Goal: Transaction & Acquisition: Purchase product/service

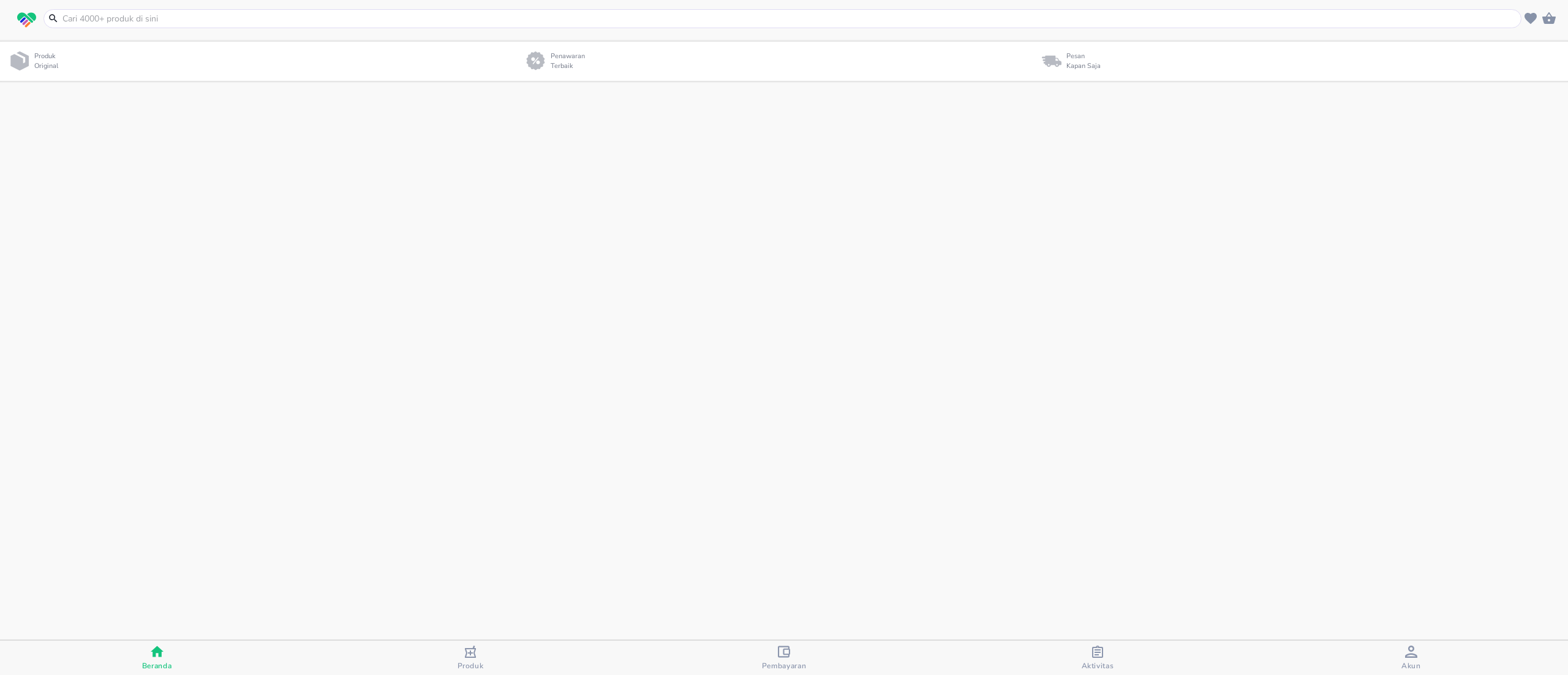
click at [240, 17] on input "text" at bounding box center [789, 18] width 1457 height 13
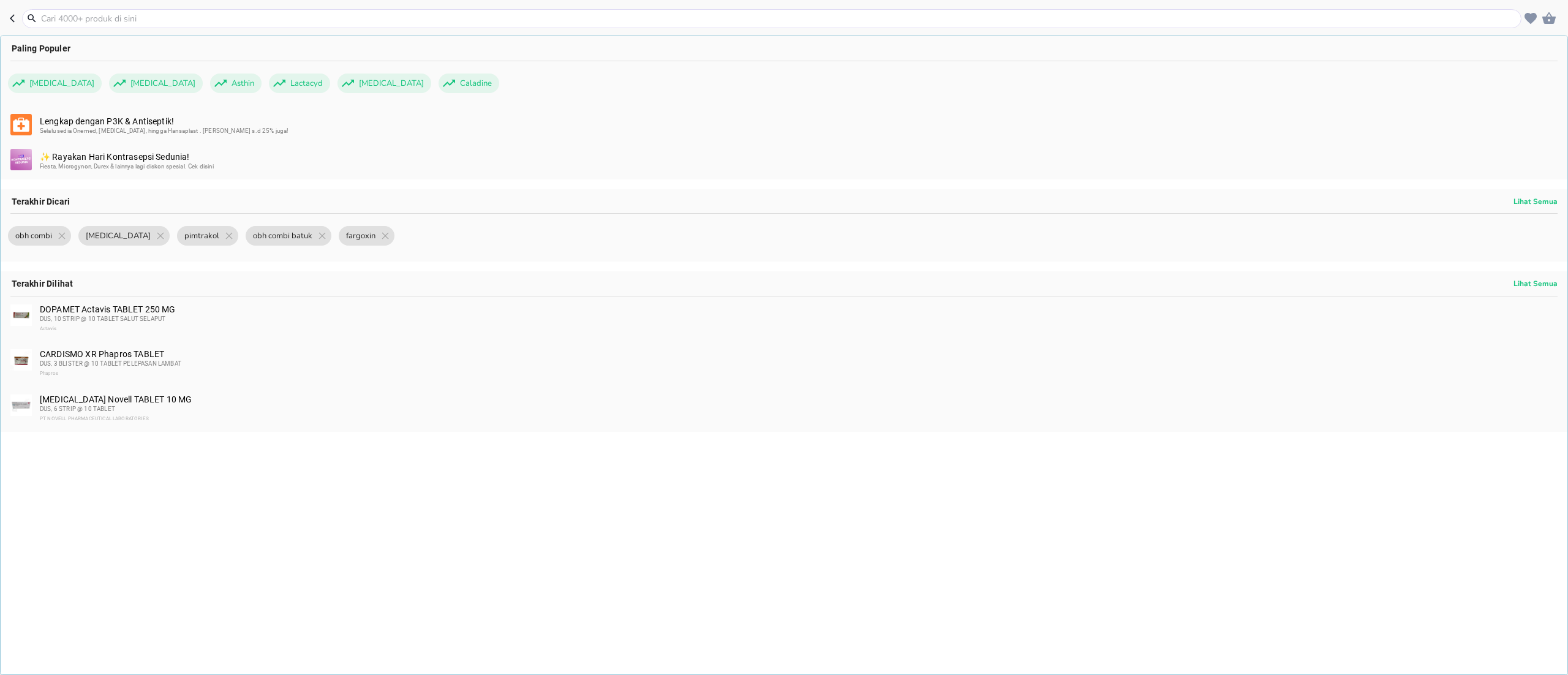
click at [168, 17] on input "text" at bounding box center [779, 18] width 1479 height 13
paste input "SANGOBION VITA-[PERSON_NAME] CAIRAN ORAL"
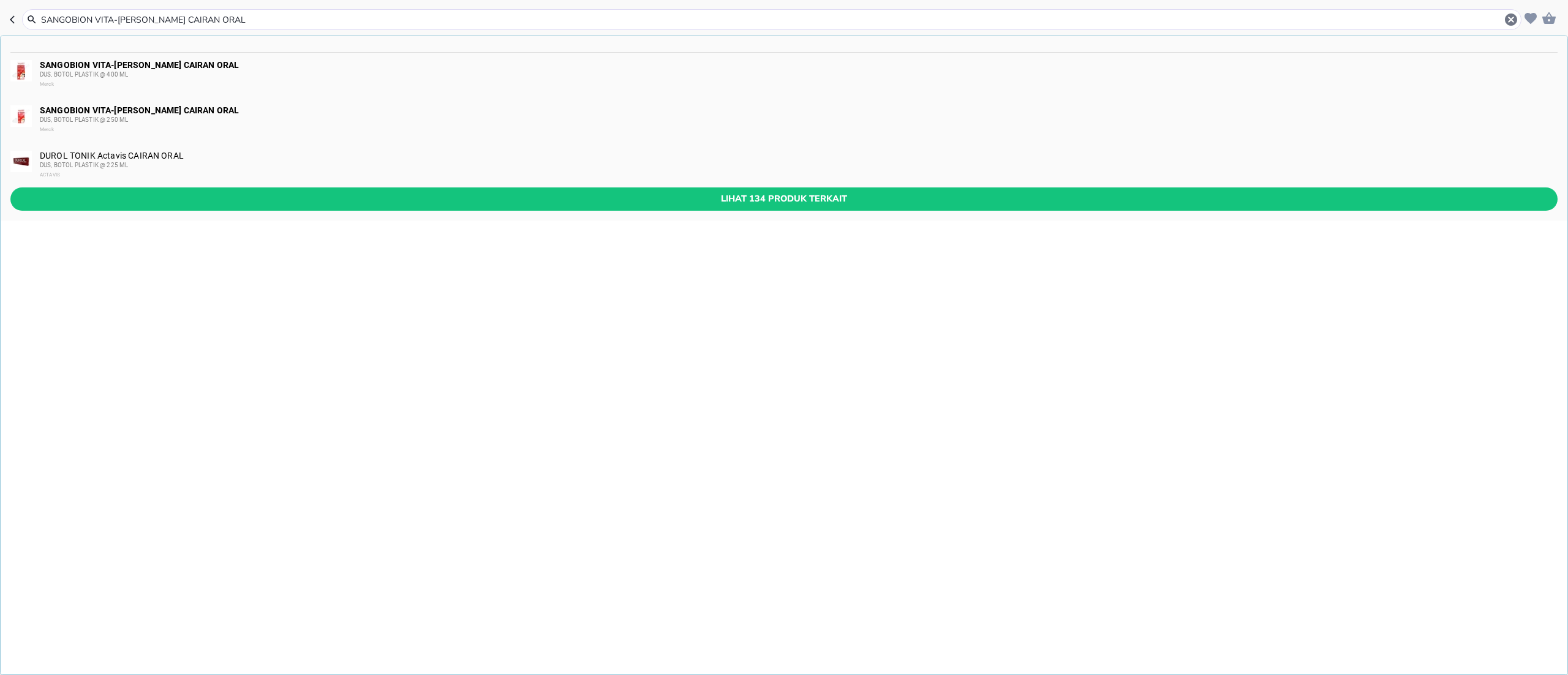
type input "SANGOBION VITA-[PERSON_NAME] CAIRAN ORAL"
click at [31, 119] on img at bounding box center [21, 116] width 22 height 22
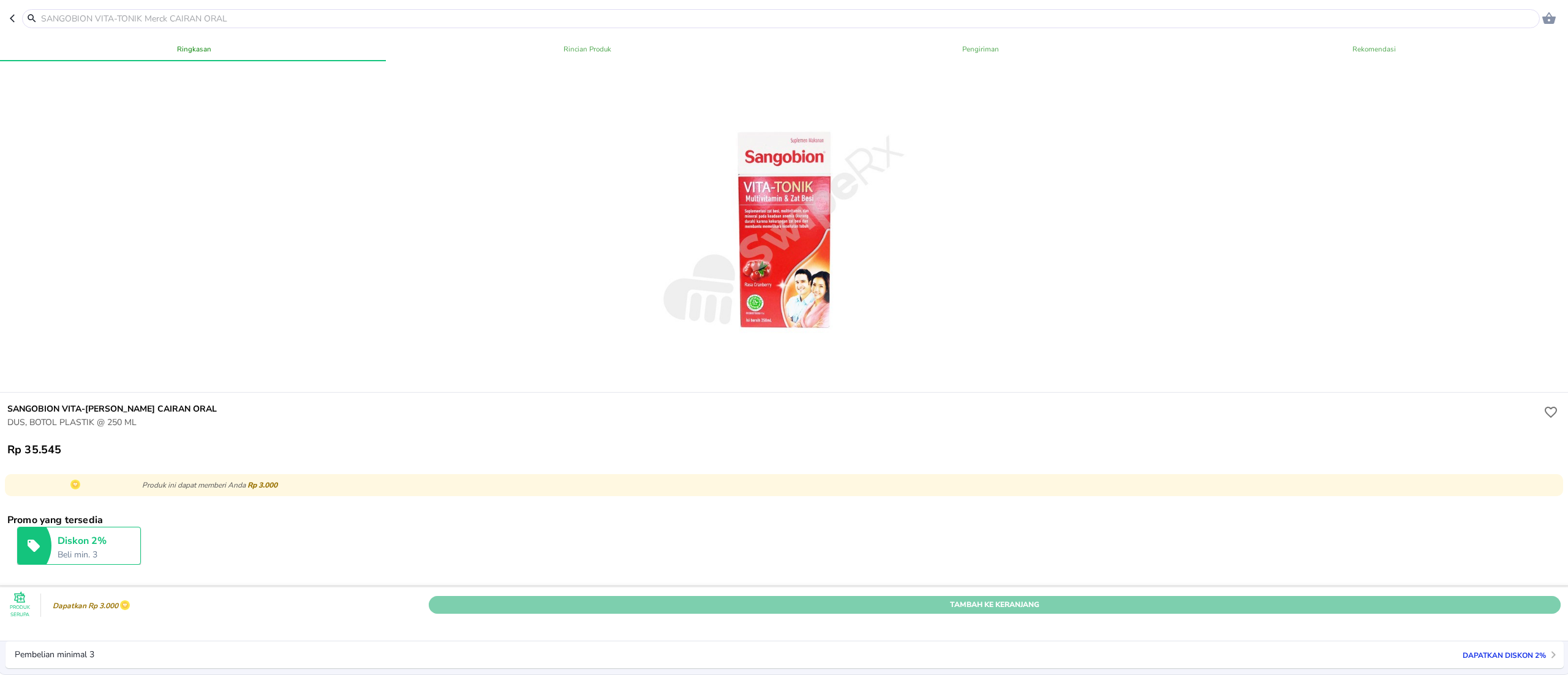
click at [1144, 598] on span "Tambah Ke Keranjang" at bounding box center [995, 604] width 1113 height 13
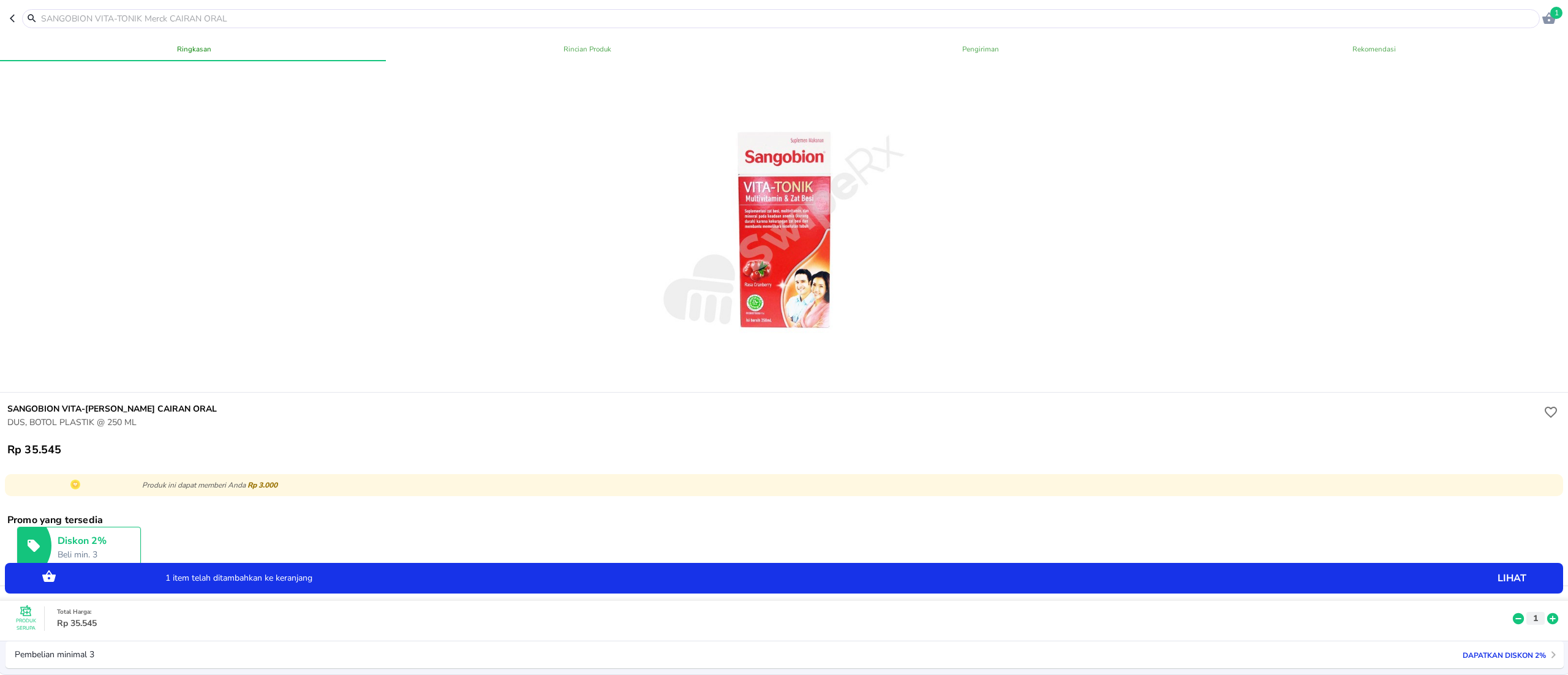
click at [1547, 613] on icon at bounding box center [1552, 618] width 11 height 11
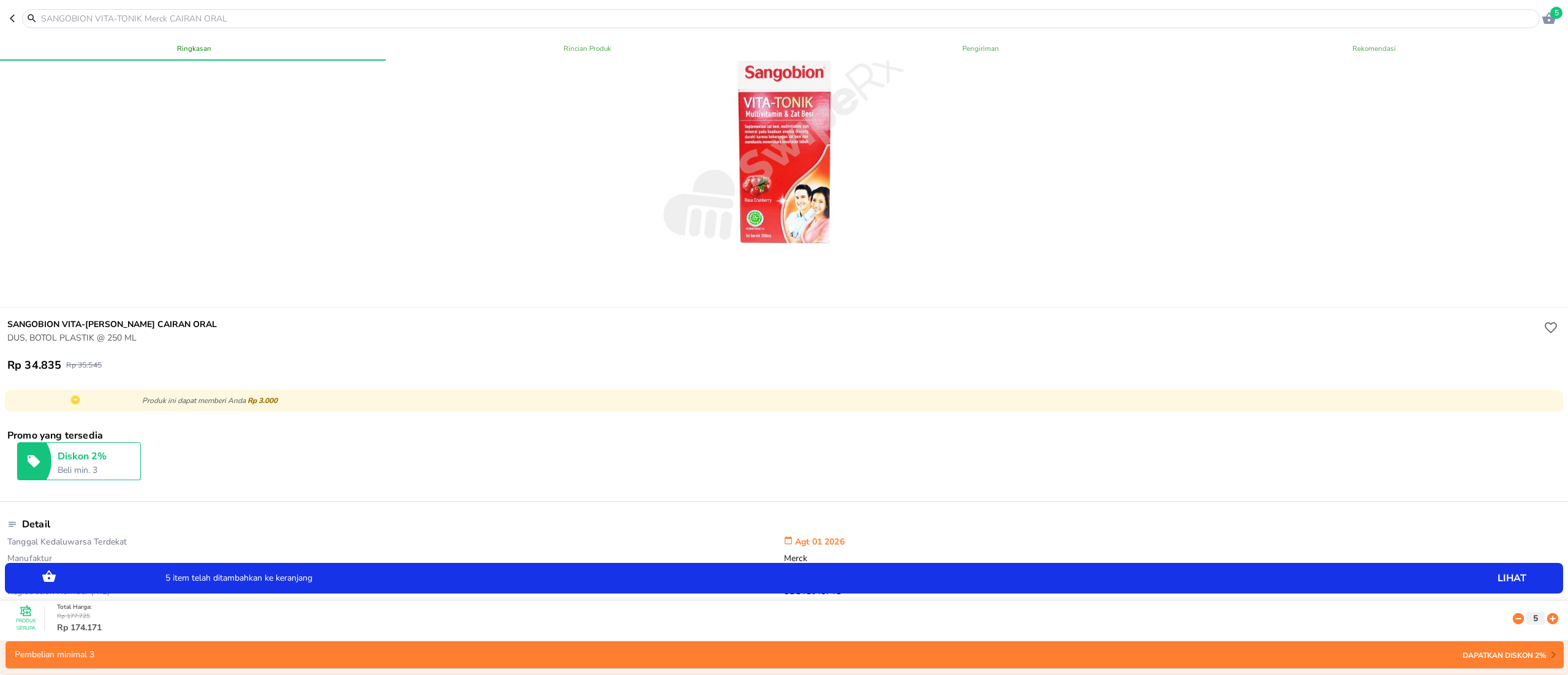
scroll to position [122, 0]
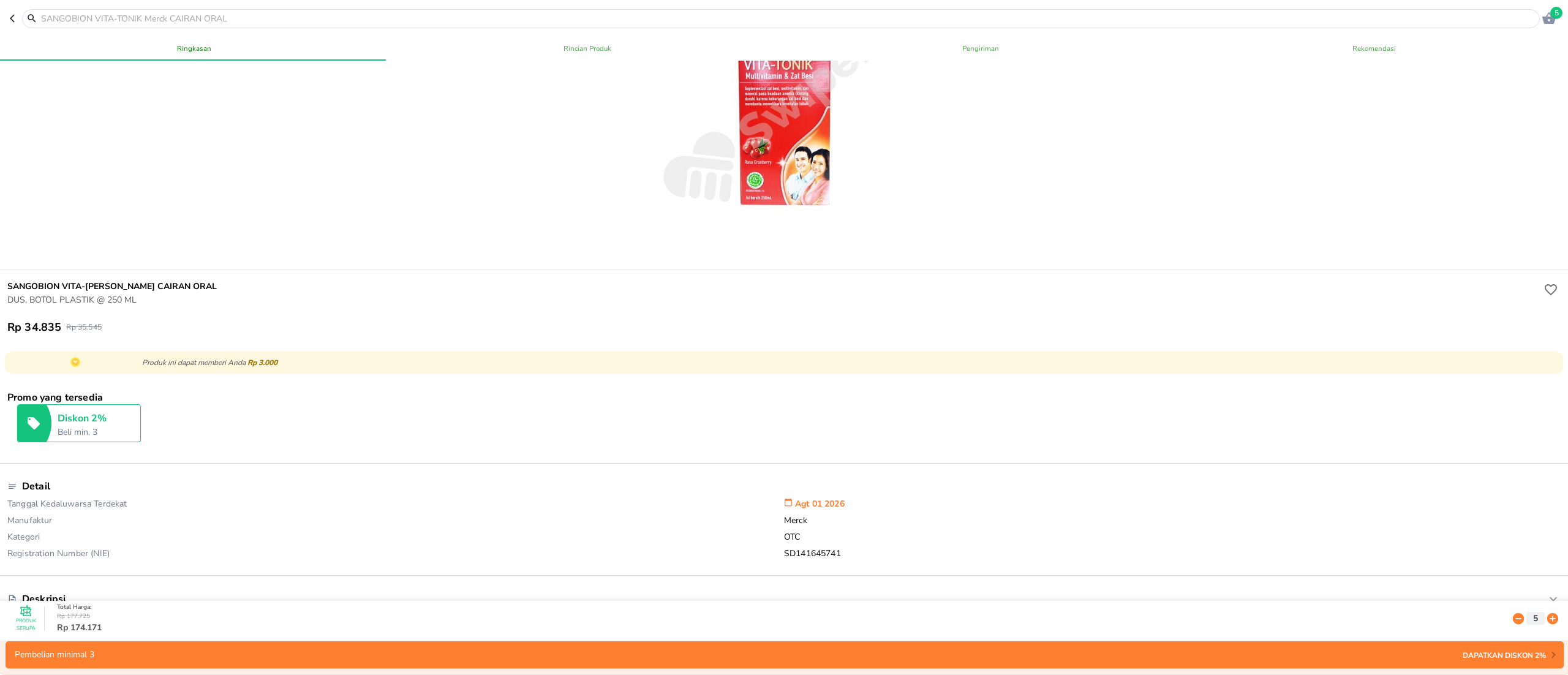
click at [1553, 22] on icon "button" at bounding box center [1549, 18] width 13 height 11
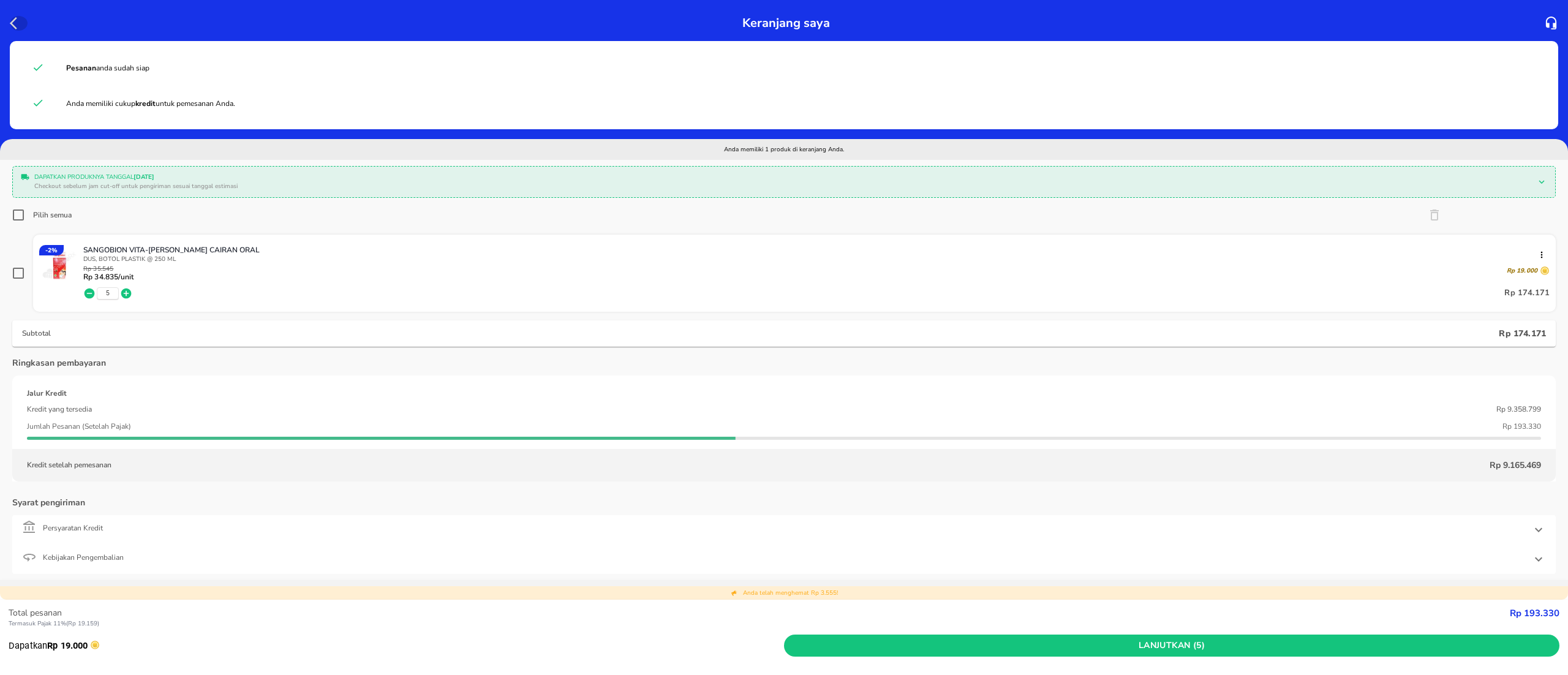
click at [17, 17] on icon "button" at bounding box center [17, 23] width 15 height 15
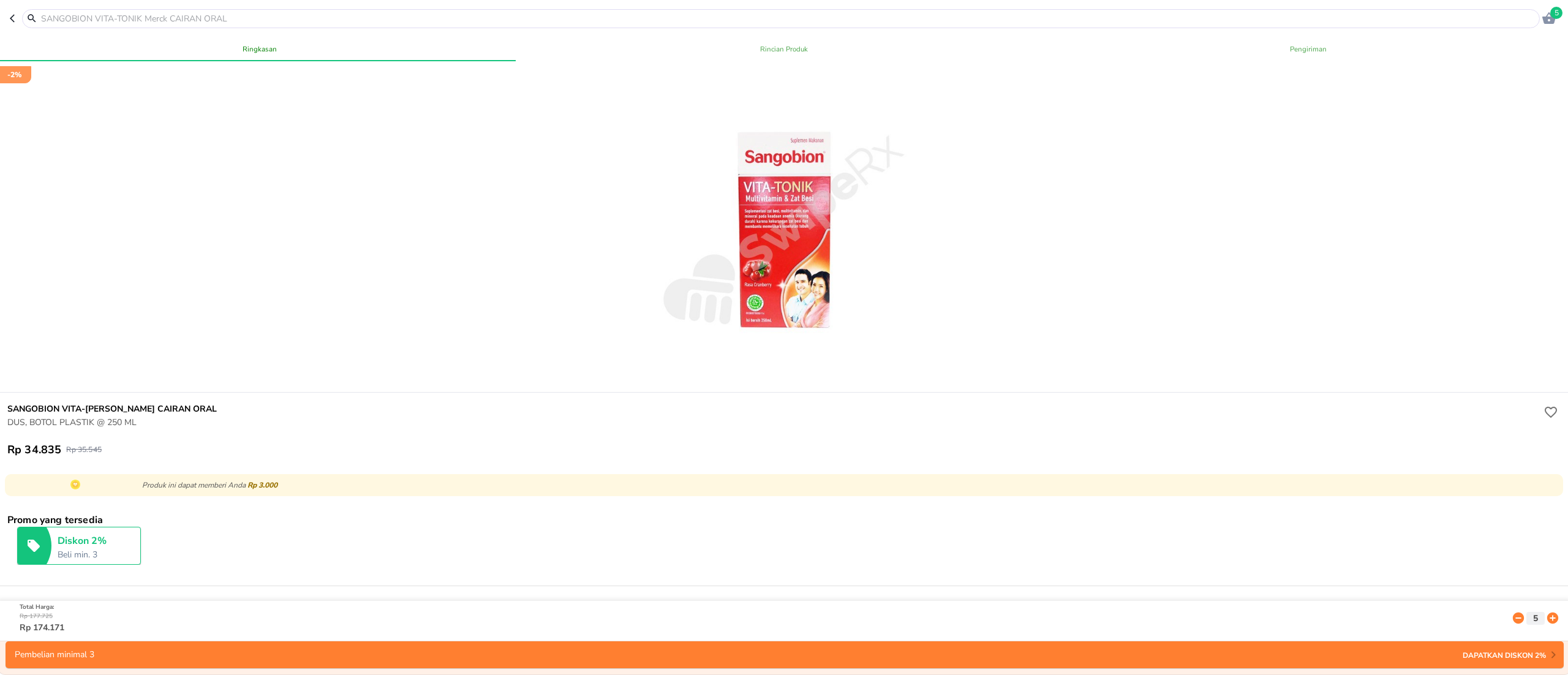
click at [96, 12] on input "text" at bounding box center [788, 18] width 1497 height 13
paste input "Ossovit"
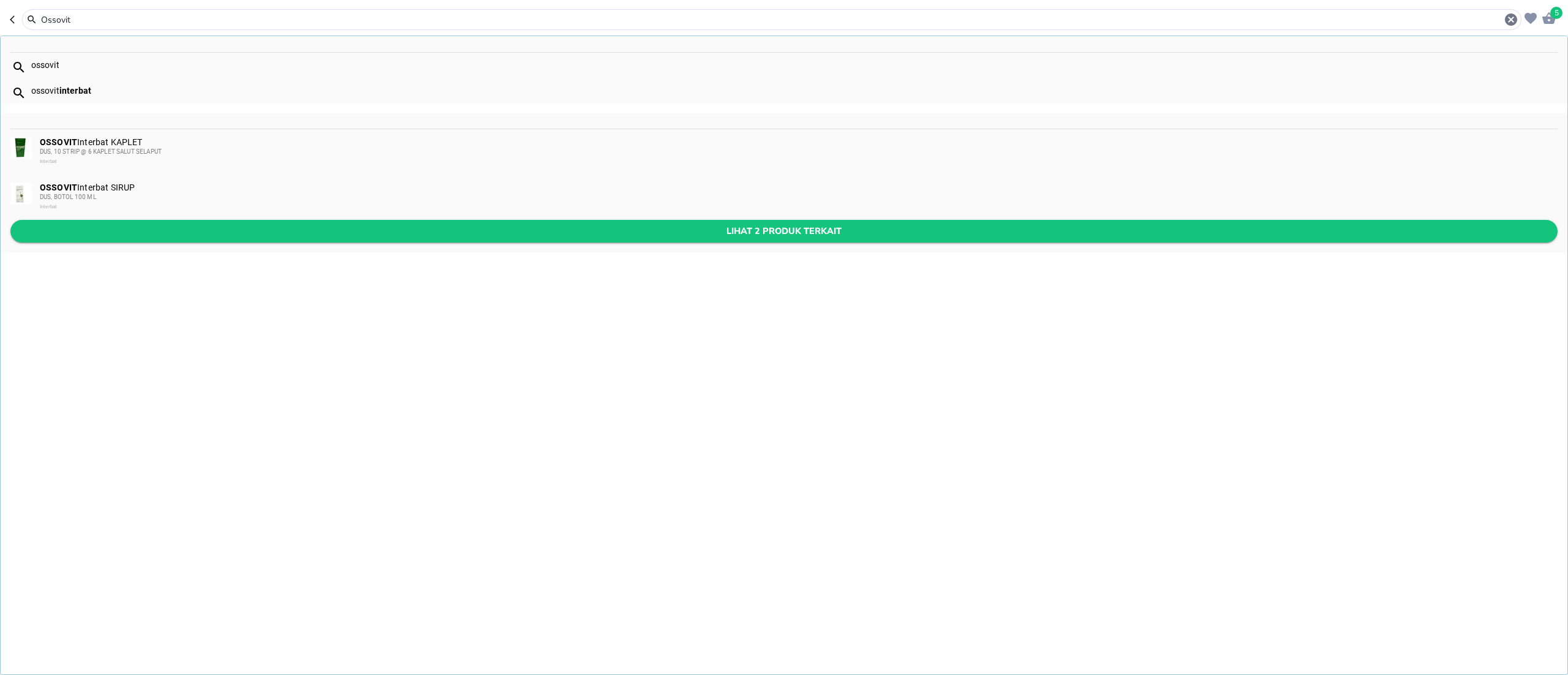
type input "Ossovit"
click at [302, 221] on button "Lihat 2 produk terkait" at bounding box center [784, 231] width 1547 height 23
